Goal: Transaction & Acquisition: Purchase product/service

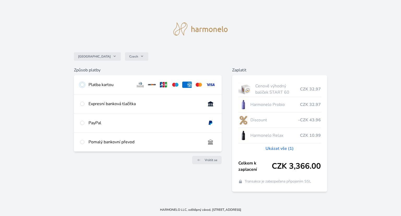
click at [82, 86] on input "radio" at bounding box center [82, 84] width 4 height 4
radio input "true"
click at [108, 139] on div "Pomalý bankovní převod" at bounding box center [144, 142] width 113 height 6
radio input "true"
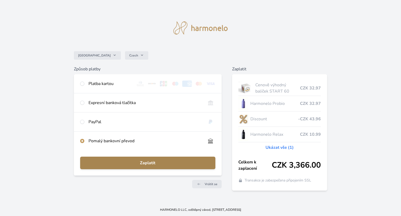
click at [155, 161] on span "Zaplatit" at bounding box center [147, 162] width 127 height 6
